Goal: Task Accomplishment & Management: Manage account settings

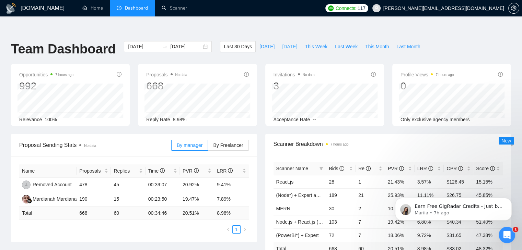
click at [282, 43] on span "[DATE]" at bounding box center [289, 47] width 15 height 8
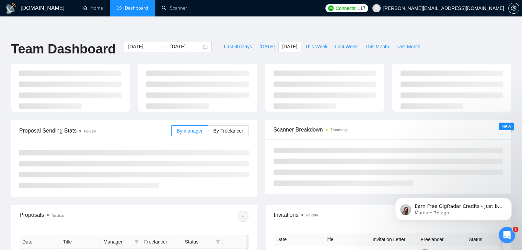
type input "[DATE]"
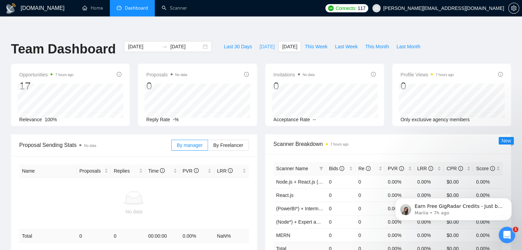
click at [259, 43] on span "[DATE]" at bounding box center [266, 47] width 15 height 8
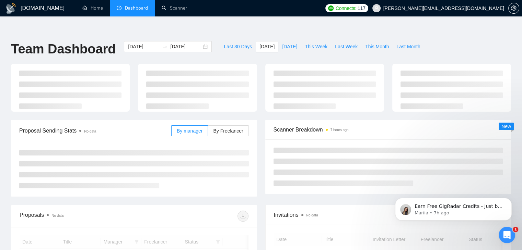
type input "[DATE]"
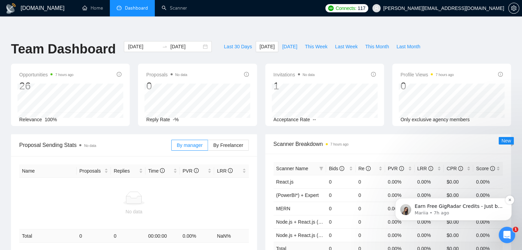
click at [452, 206] on p "Earn Free GigRadar Credits - Just by Sharing Your Story! 💬 Want more credits fo…" at bounding box center [458, 206] width 88 height 7
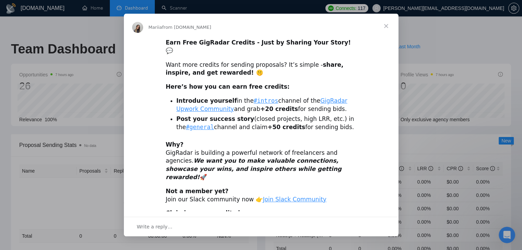
click at [449, 36] on div "Intercom messenger" at bounding box center [261, 125] width 522 height 250
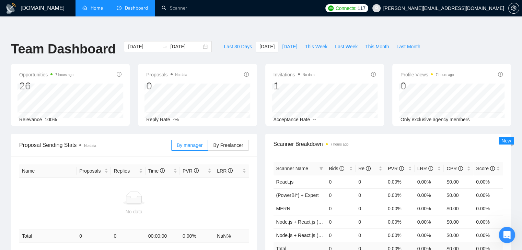
click at [97, 11] on link "Home" at bounding box center [92, 8] width 21 height 6
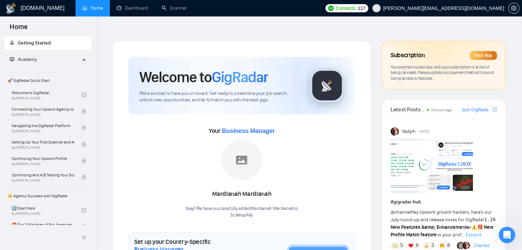
click at [454, 64] on span "Your payment is past due, and your subscription is at risk of being canceled. P…" at bounding box center [441, 72] width 103 height 16
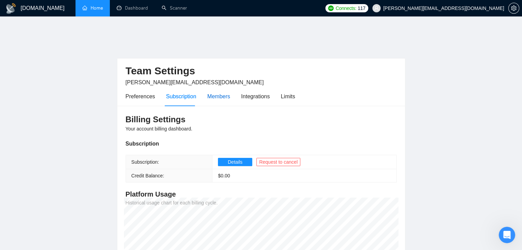
click at [210, 92] on div "Members" at bounding box center [218, 96] width 23 height 9
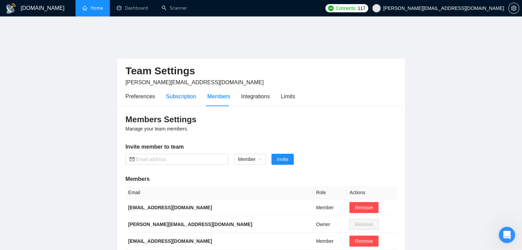
click at [179, 92] on div "Subscription" at bounding box center [181, 96] width 30 height 9
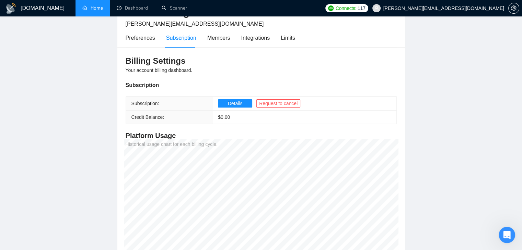
scroll to position [71, 0]
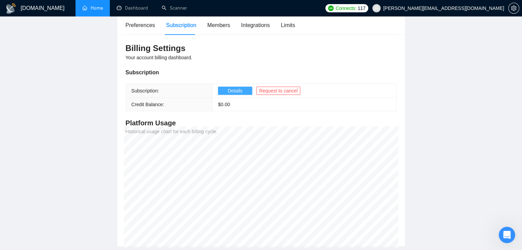
click at [235, 87] on span "Details" at bounding box center [235, 91] width 15 height 8
